Goal: Entertainment & Leisure: Consume media (video, audio)

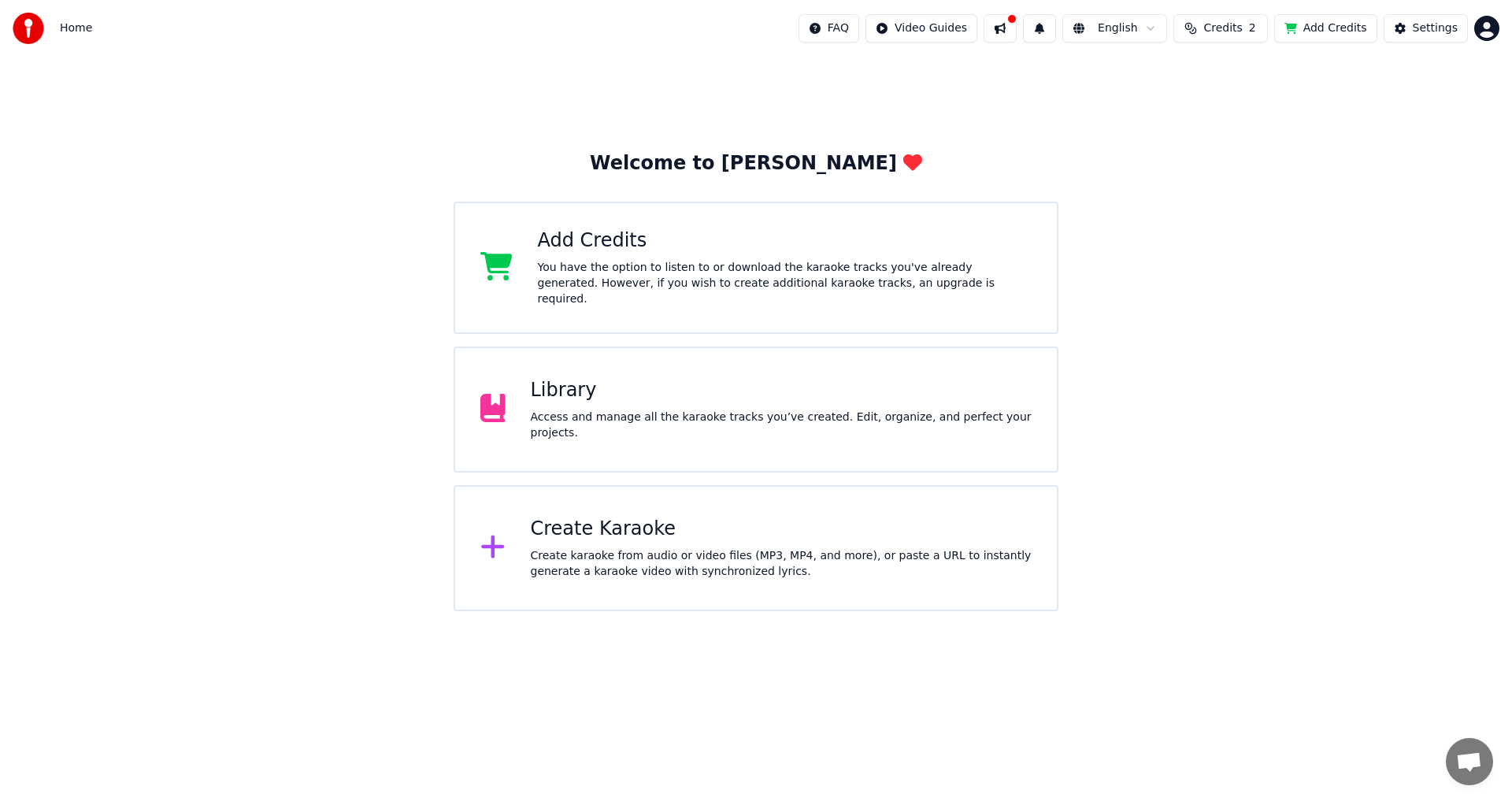
click at [931, 27] on html "Home FAQ Video Guides English Credits 2 Add Credits Settings Welcome to Youka A…" at bounding box center [756, 305] width 1512 height 611
click at [1016, 31] on html "Home FAQ Video Guides English Credits 2 Add Credits Settings Welcome to Youka A…" at bounding box center [756, 305] width 1512 height 611
click at [1011, 26] on button at bounding box center [1000, 28] width 33 height 28
click at [594, 390] on div "Library" at bounding box center [781, 390] width 502 height 25
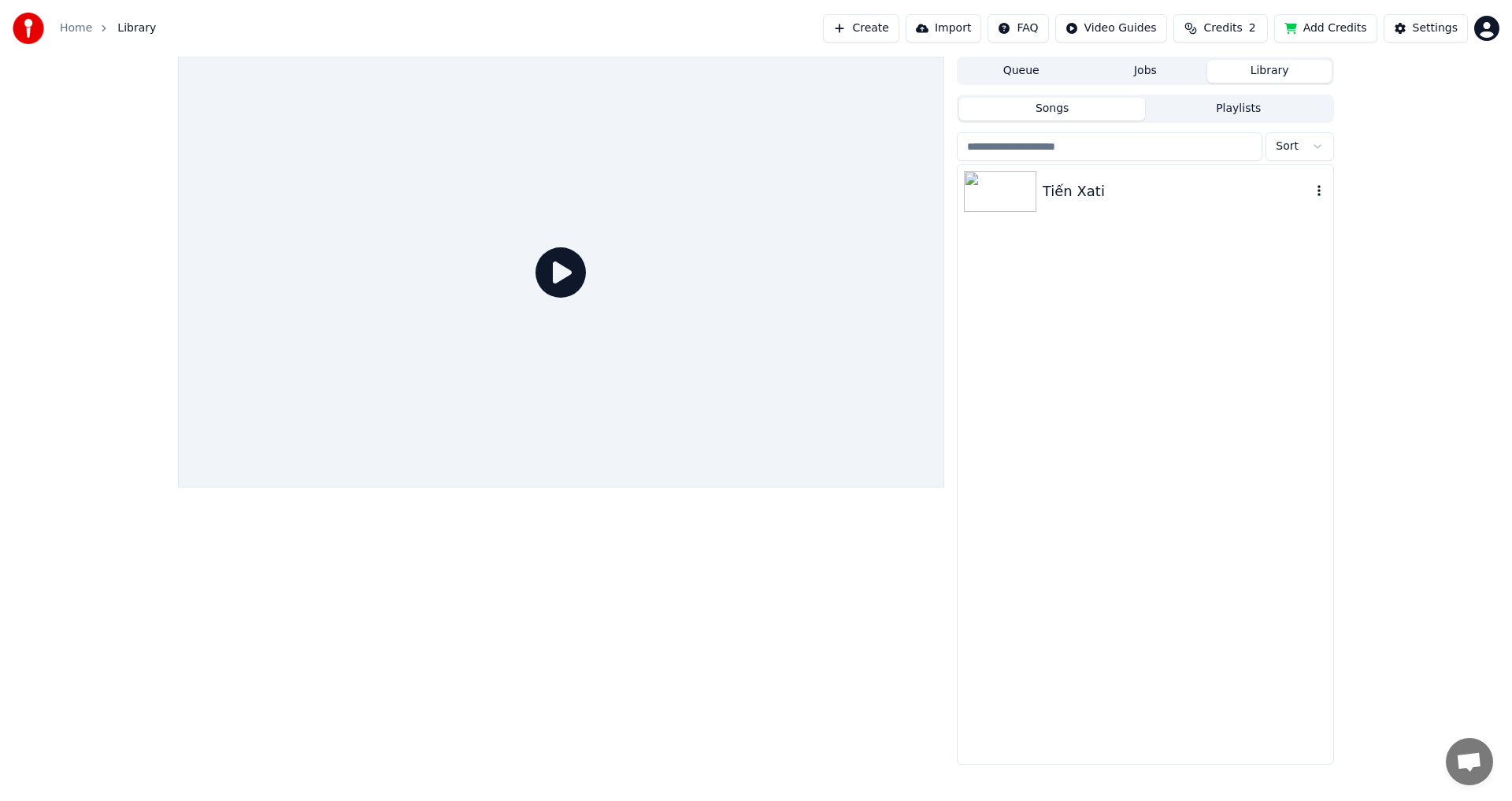
click at [1003, 202] on img at bounding box center [1000, 191] width 72 height 41
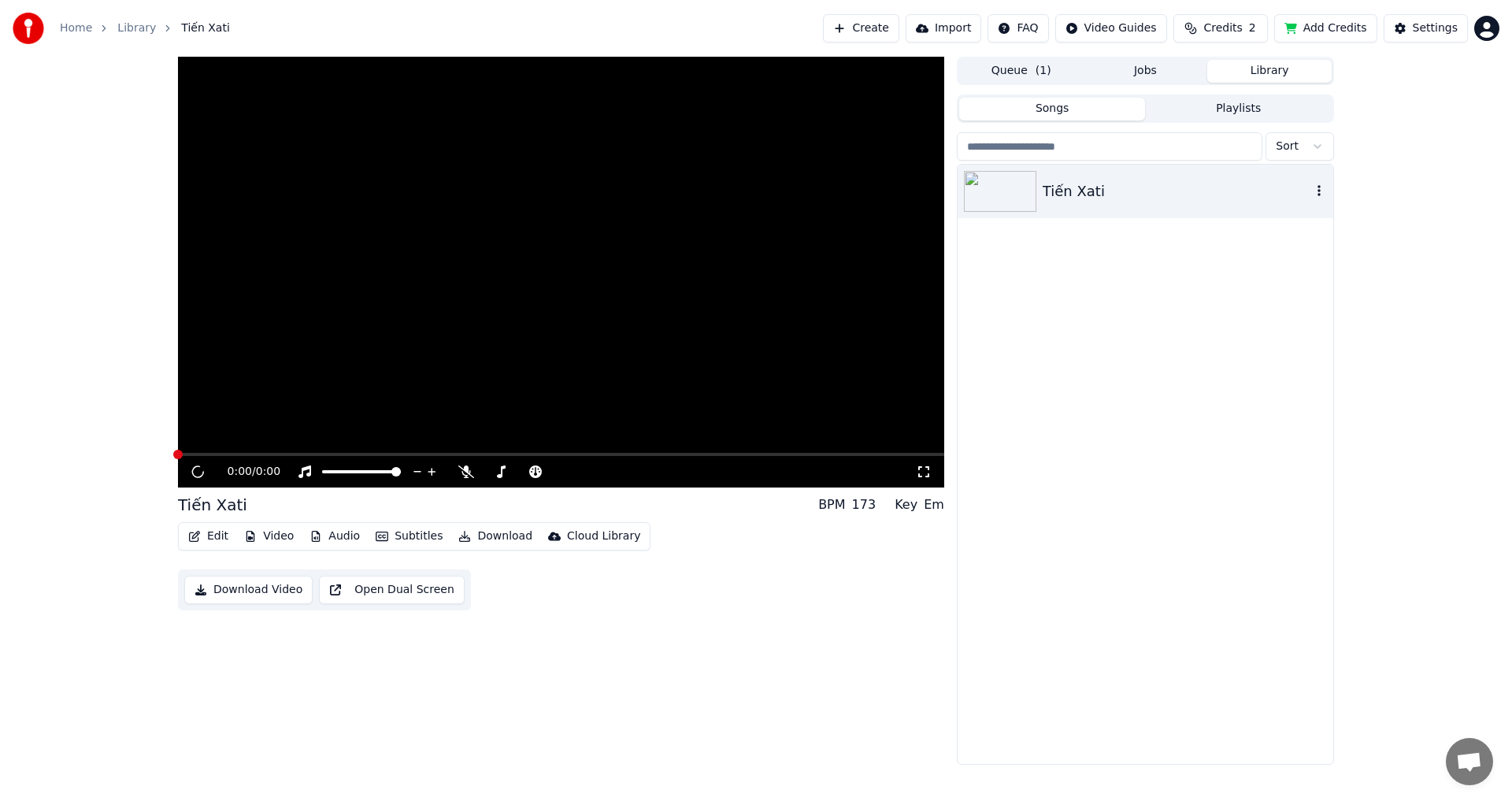
click at [1003, 202] on img at bounding box center [1000, 191] width 72 height 41
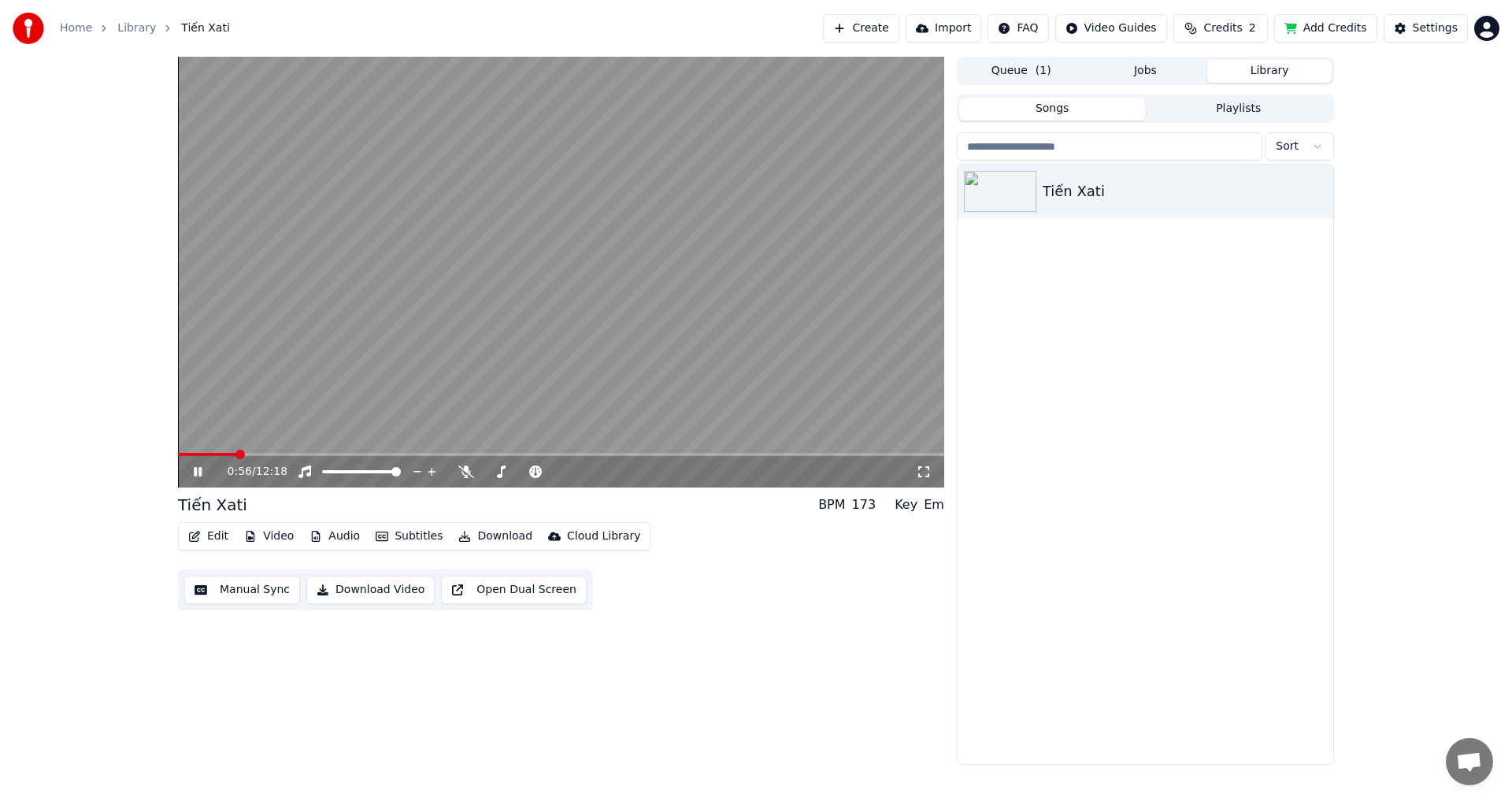
click at [237, 455] on span at bounding box center [561, 455] width 766 height 3
click at [271, 455] on span at bounding box center [561, 455] width 766 height 3
click at [231, 454] on span at bounding box center [204, 455] width 53 height 3
click at [382, 584] on button "Download Video" at bounding box center [370, 589] width 128 height 28
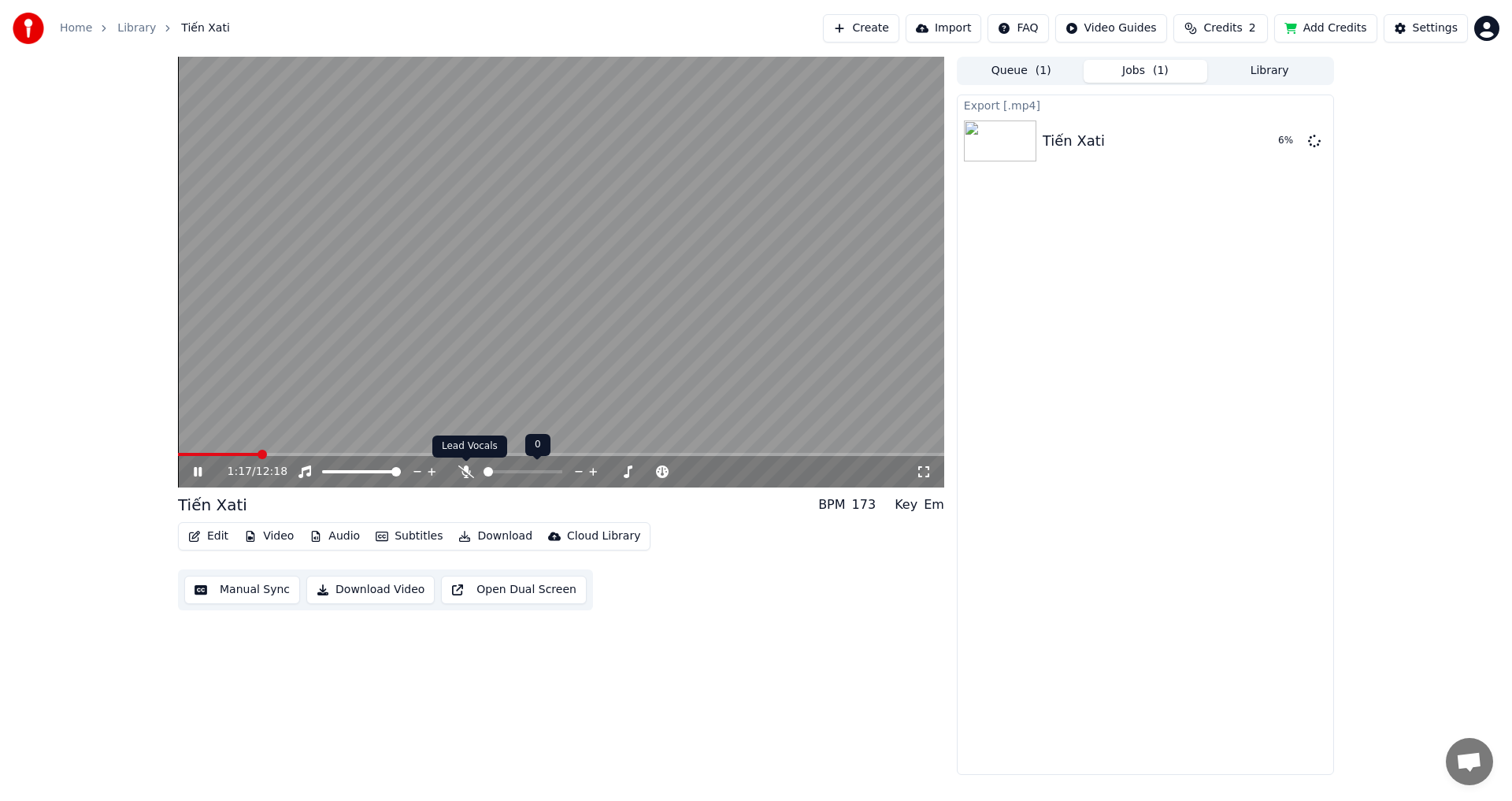
click at [465, 468] on body "Home Library Tiến Xati Create Import FAQ Video Guides Credits 2 Add Credits Set…" at bounding box center [756, 400] width 1512 height 801
click at [510, 468] on div at bounding box center [537, 471] width 127 height 16
click at [464, 471] on icon at bounding box center [466, 471] width 16 height 12
click at [216, 453] on span at bounding box center [197, 455] width 38 height 3
click at [322, 469] on span at bounding box center [326, 471] width 10 height 10
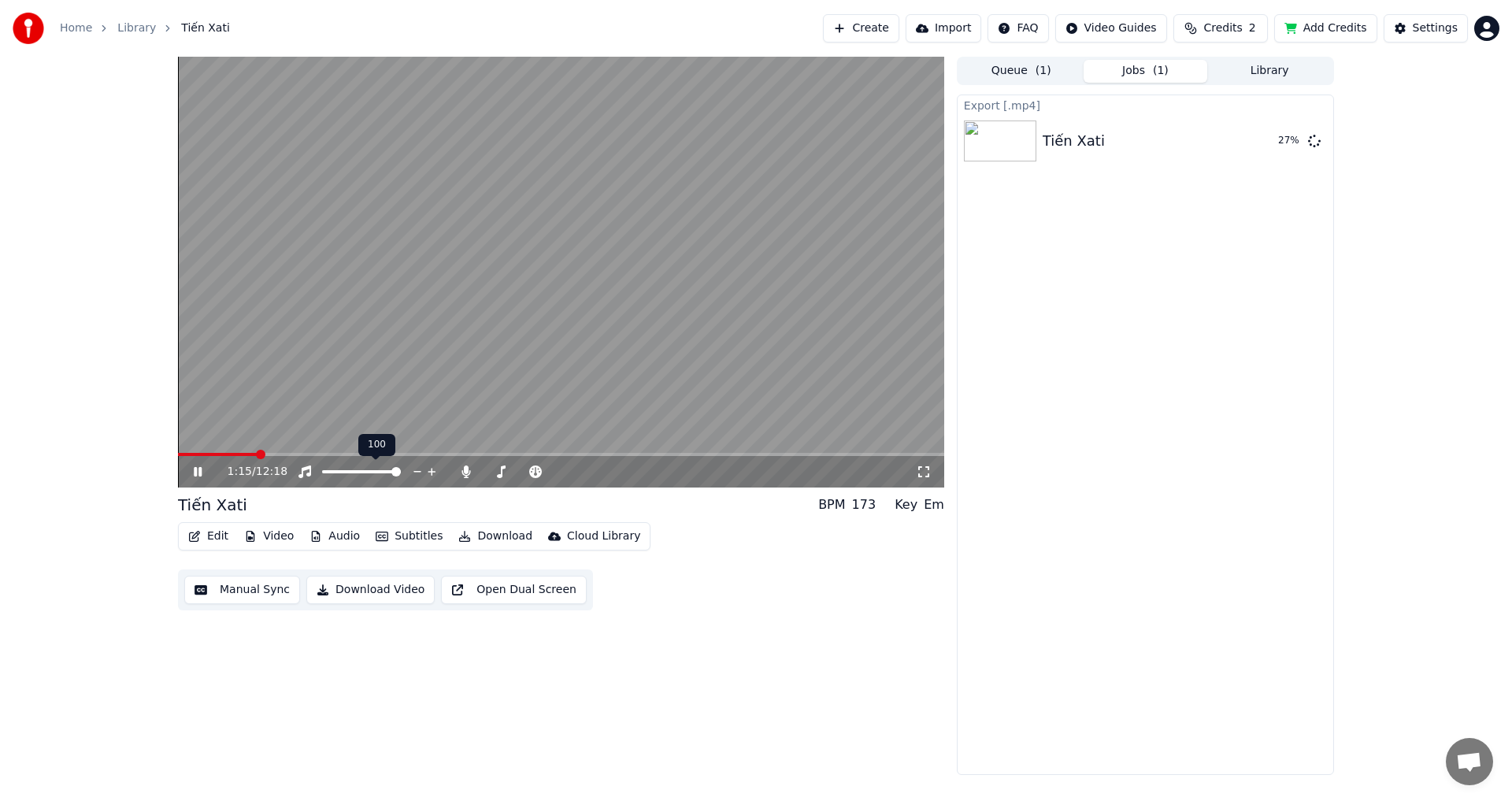
click at [401, 473] on span at bounding box center [395, 471] width 10 height 10
click at [192, 468] on icon at bounding box center [209, 471] width 37 height 12
